Goal: Download file/media

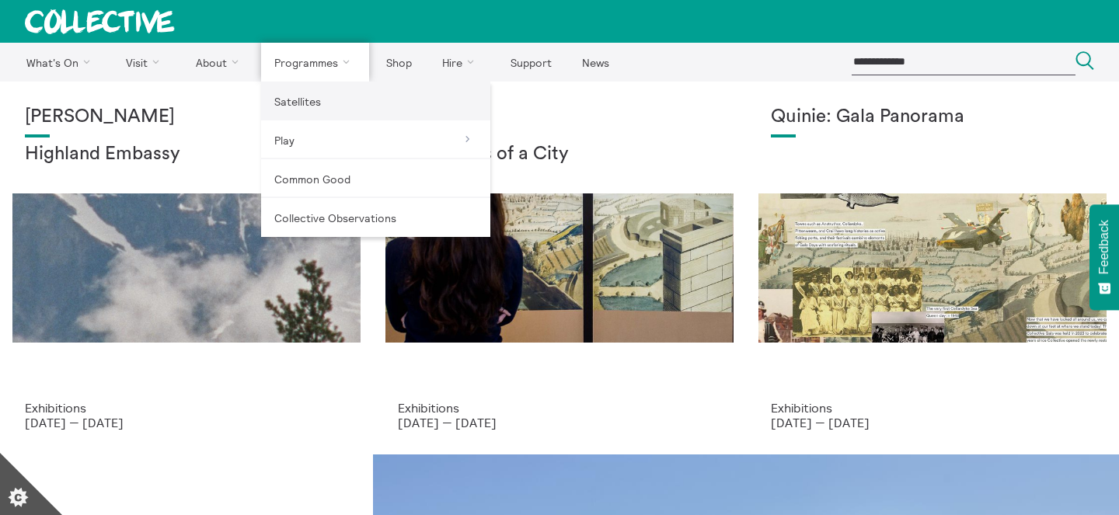
click at [314, 103] on link "Satellites" at bounding box center [375, 101] width 229 height 39
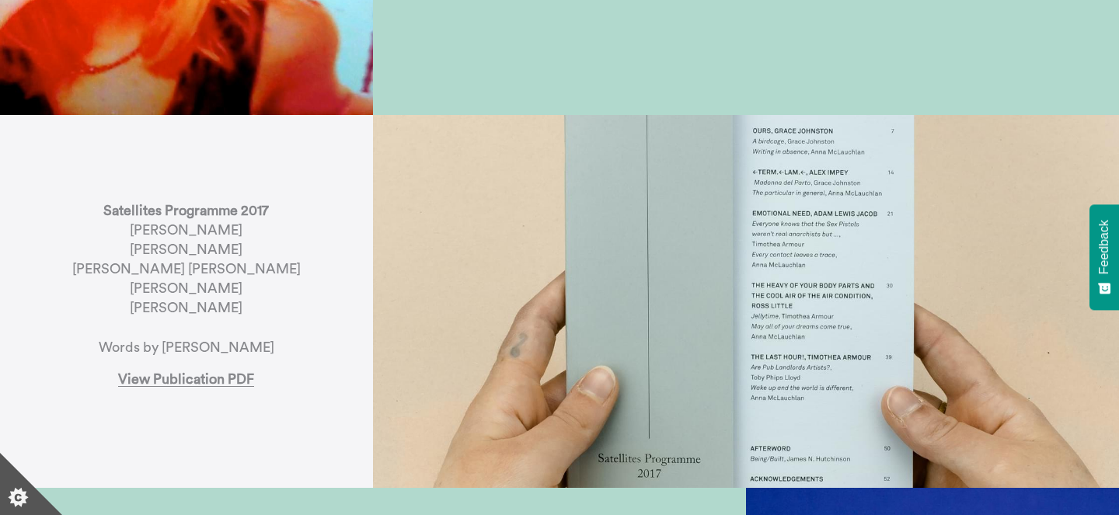
scroll to position [2139, 0]
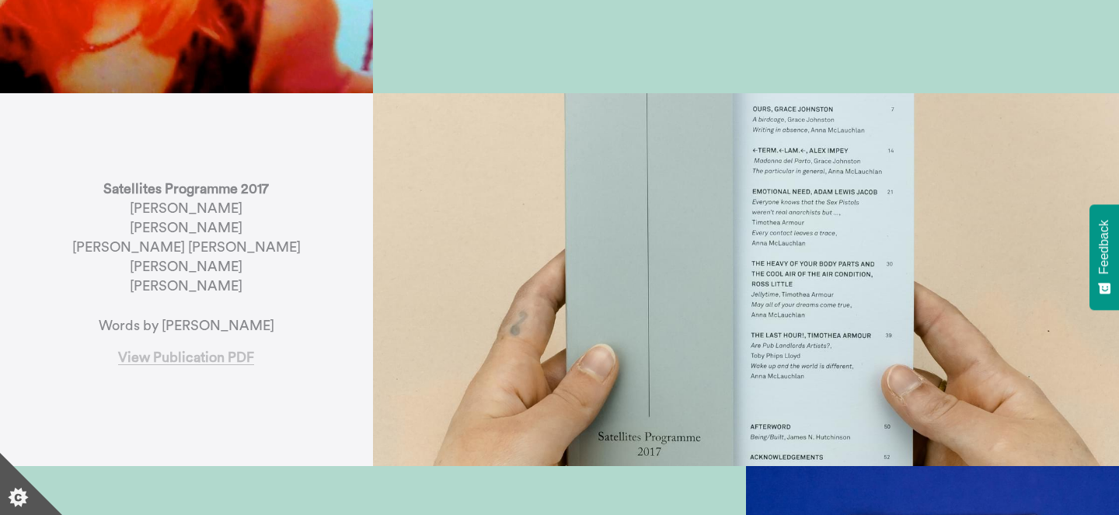
click at [225, 350] on link "View Publication PDF" at bounding box center [186, 357] width 136 height 15
